Goal: Information Seeking & Learning: Learn about a topic

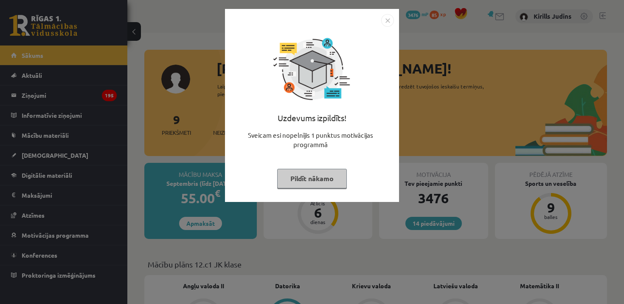
click at [391, 20] on img "Close" at bounding box center [387, 20] width 13 height 13
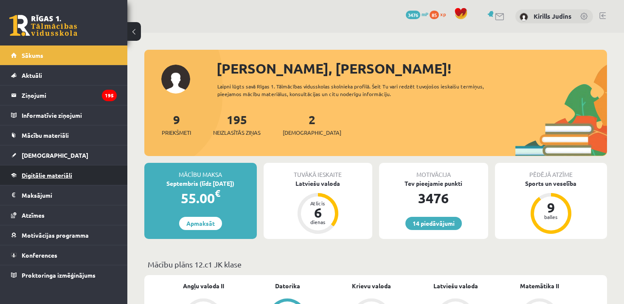
click at [92, 178] on link "Digitālie materiāli" at bounding box center [64, 175] width 106 height 20
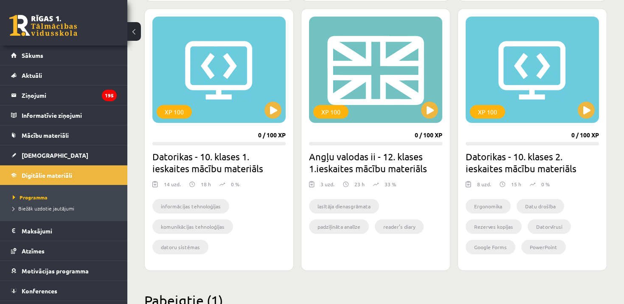
scroll to position [773, 0]
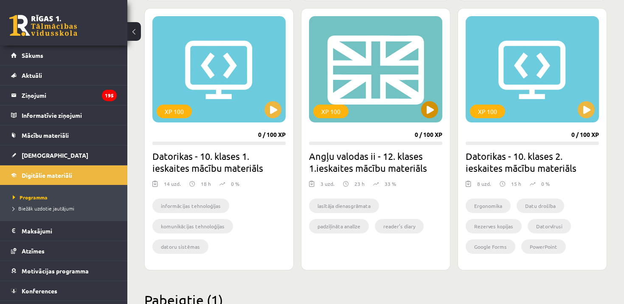
click at [386, 112] on div "XP 100" at bounding box center [375, 69] width 133 height 106
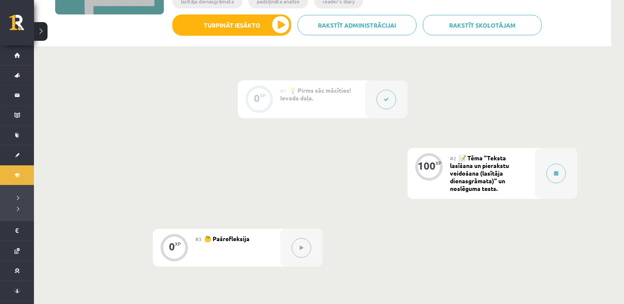
scroll to position [271, 0]
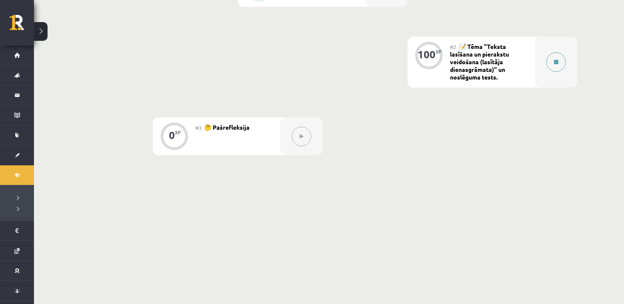
click at [545, 66] on div at bounding box center [556, 62] width 42 height 51
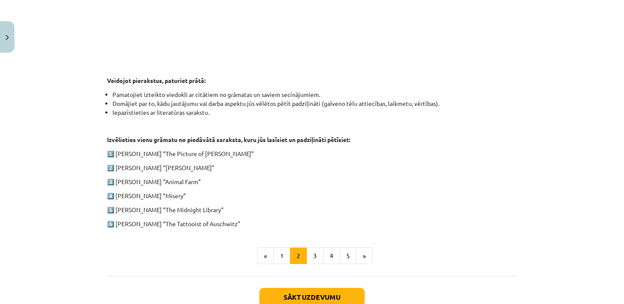
scroll to position [429, 0]
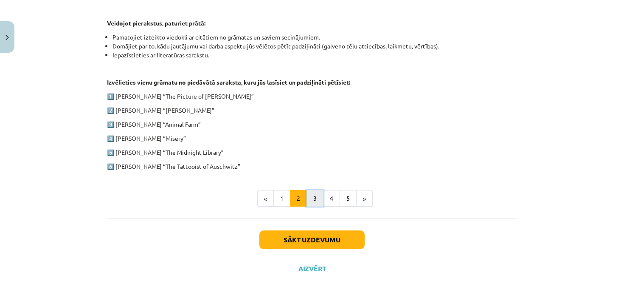
click at [317, 200] on button "3" at bounding box center [315, 198] width 17 height 17
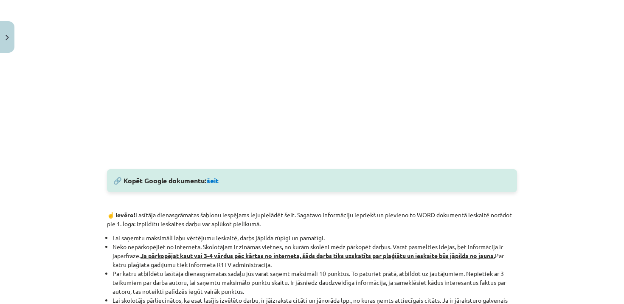
scroll to position [336, 0]
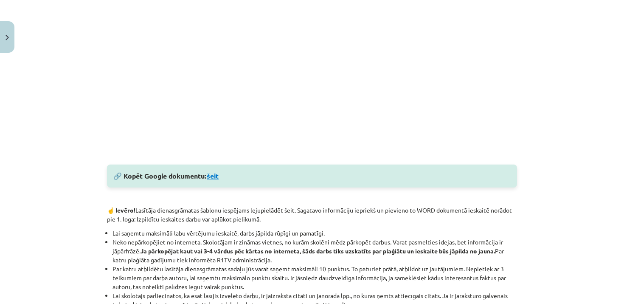
click at [215, 177] on link "šeit" at bounding box center [213, 175] width 12 height 9
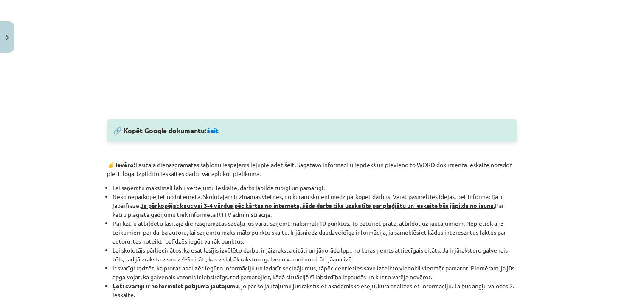
scroll to position [373, 0]
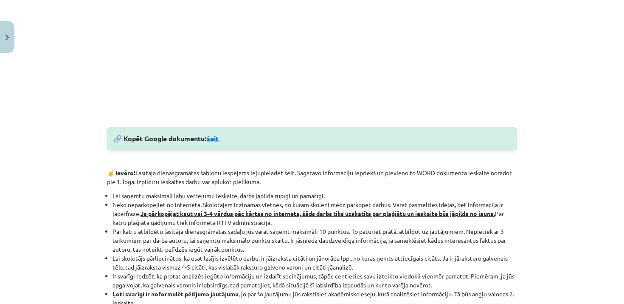
click at [217, 142] on link "šeit" at bounding box center [213, 138] width 12 height 9
